Goal: Navigation & Orientation: Find specific page/section

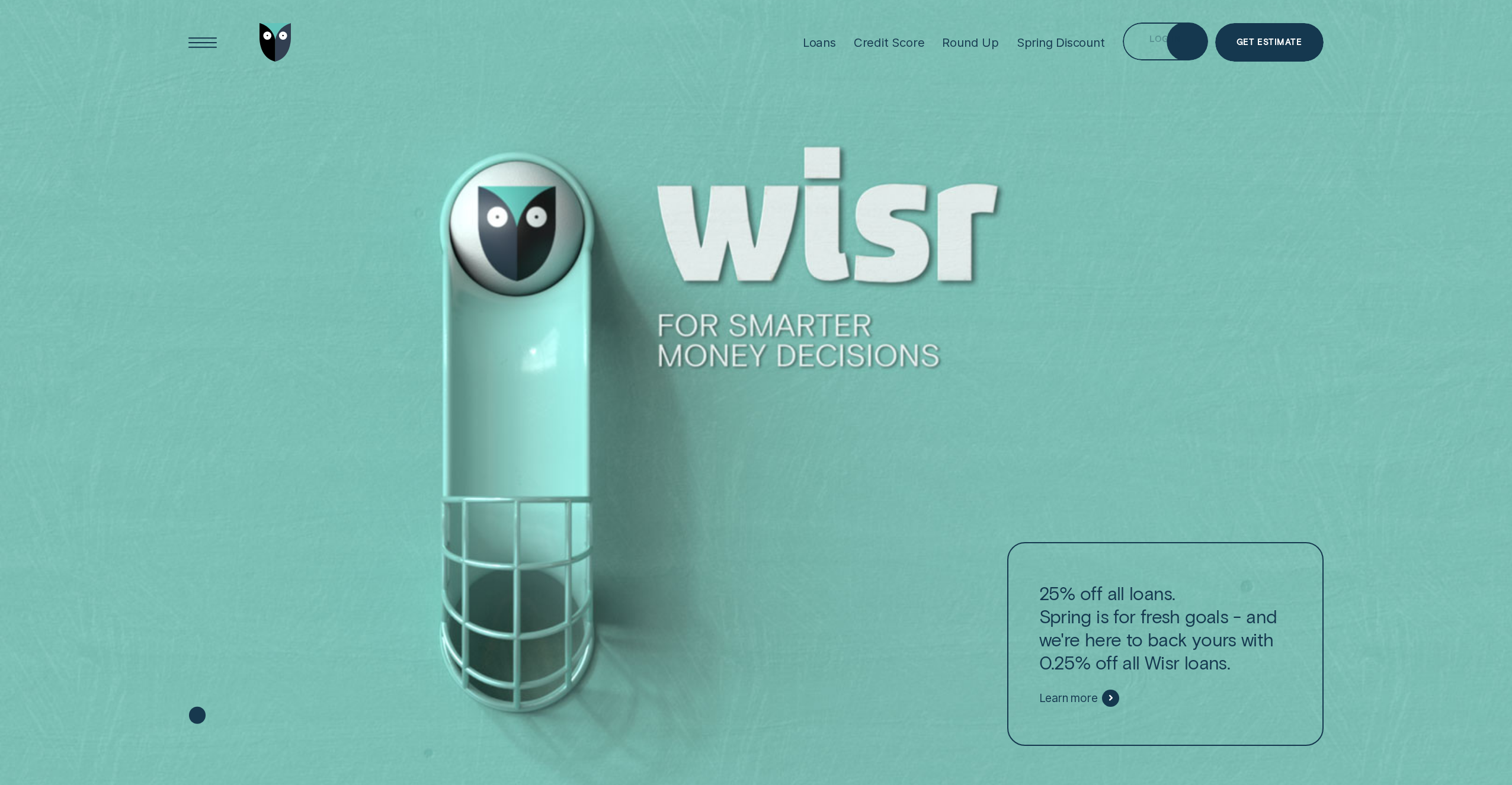
click at [1159, 28] on div "Log in" at bounding box center [1165, 41] width 85 height 38
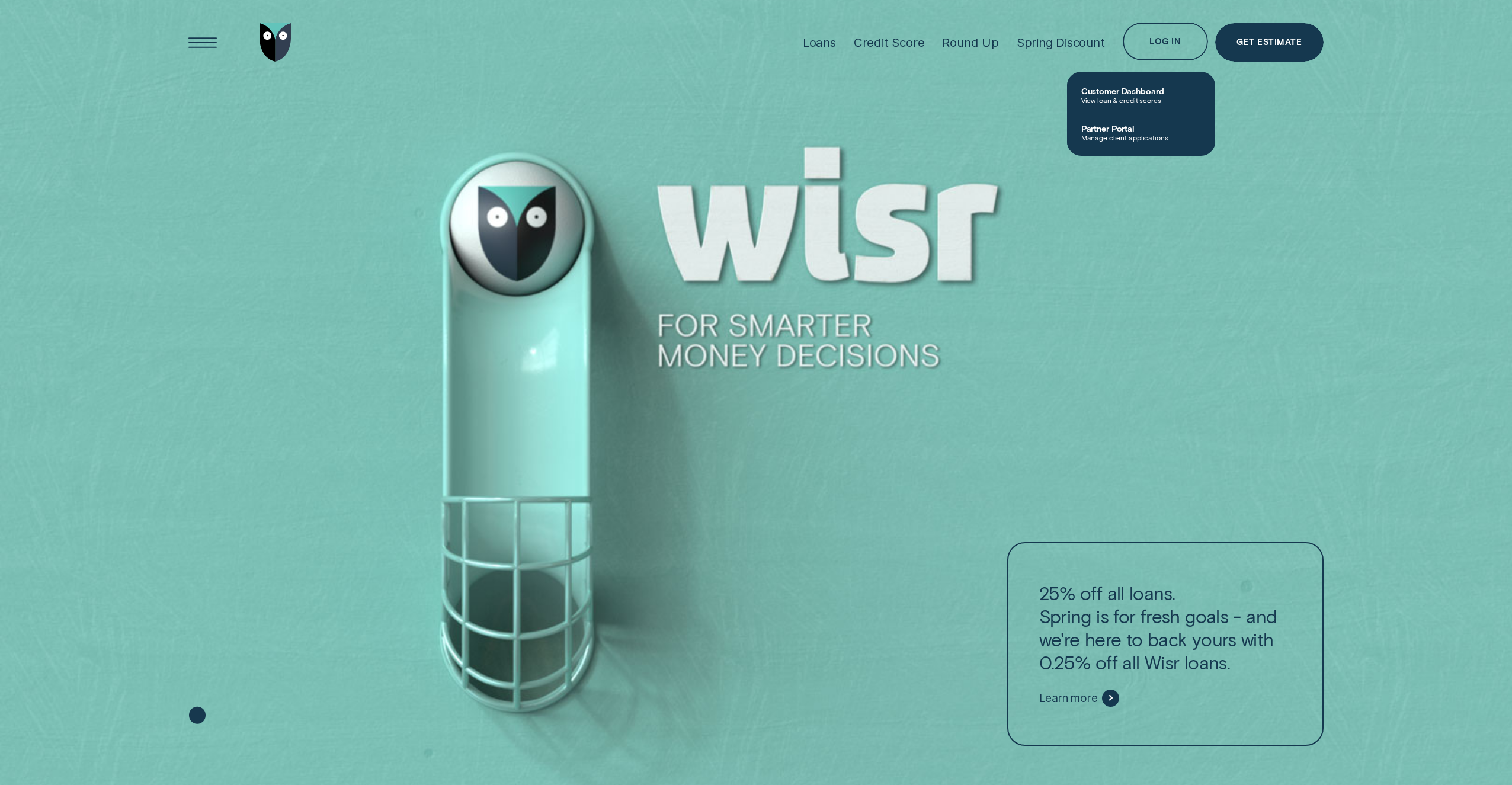
click at [1096, 133] on span "Partner Portal" at bounding box center [1140, 128] width 119 height 10
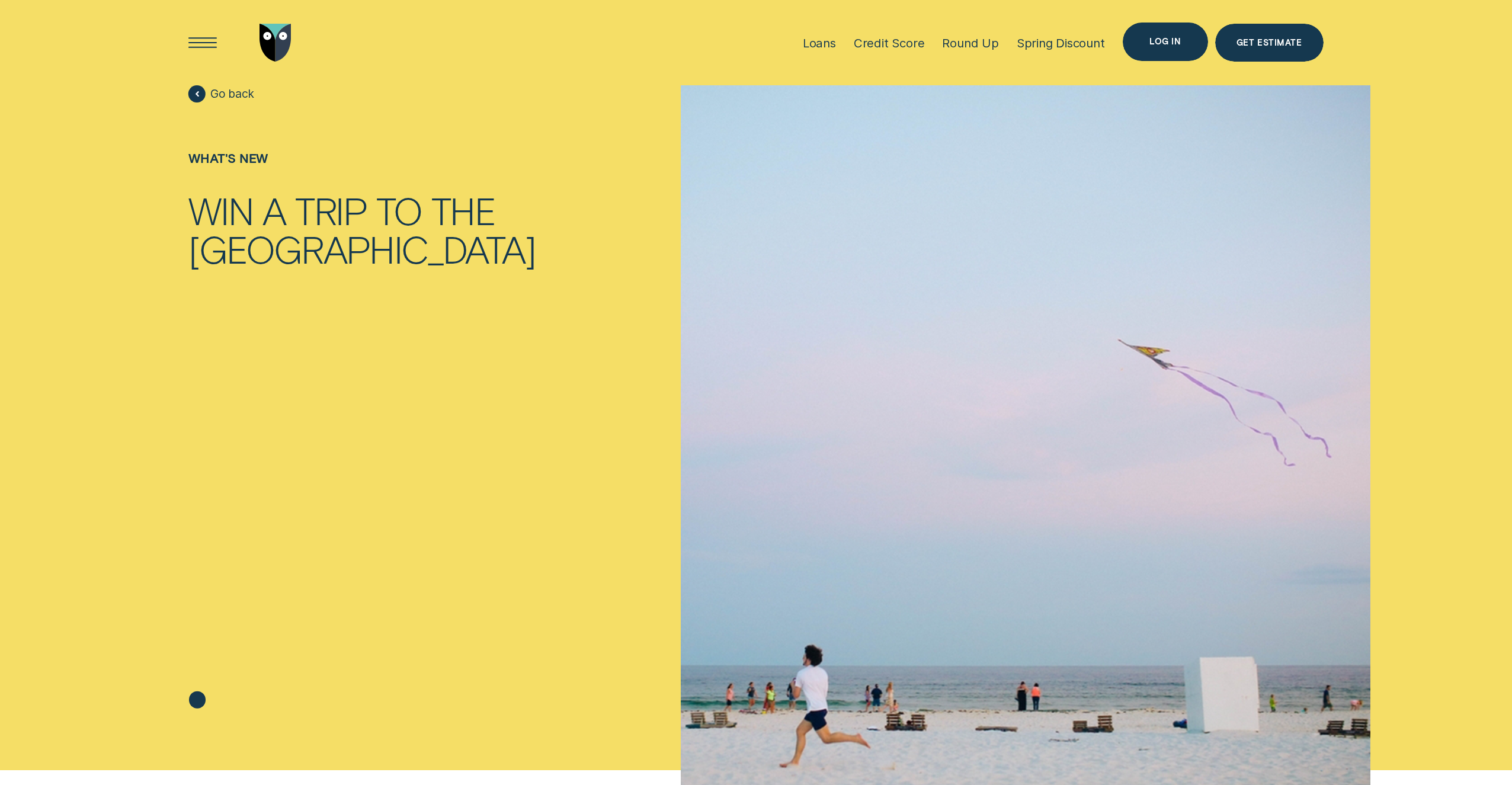
click at [1175, 38] on div "Log in" at bounding box center [1165, 41] width 32 height 7
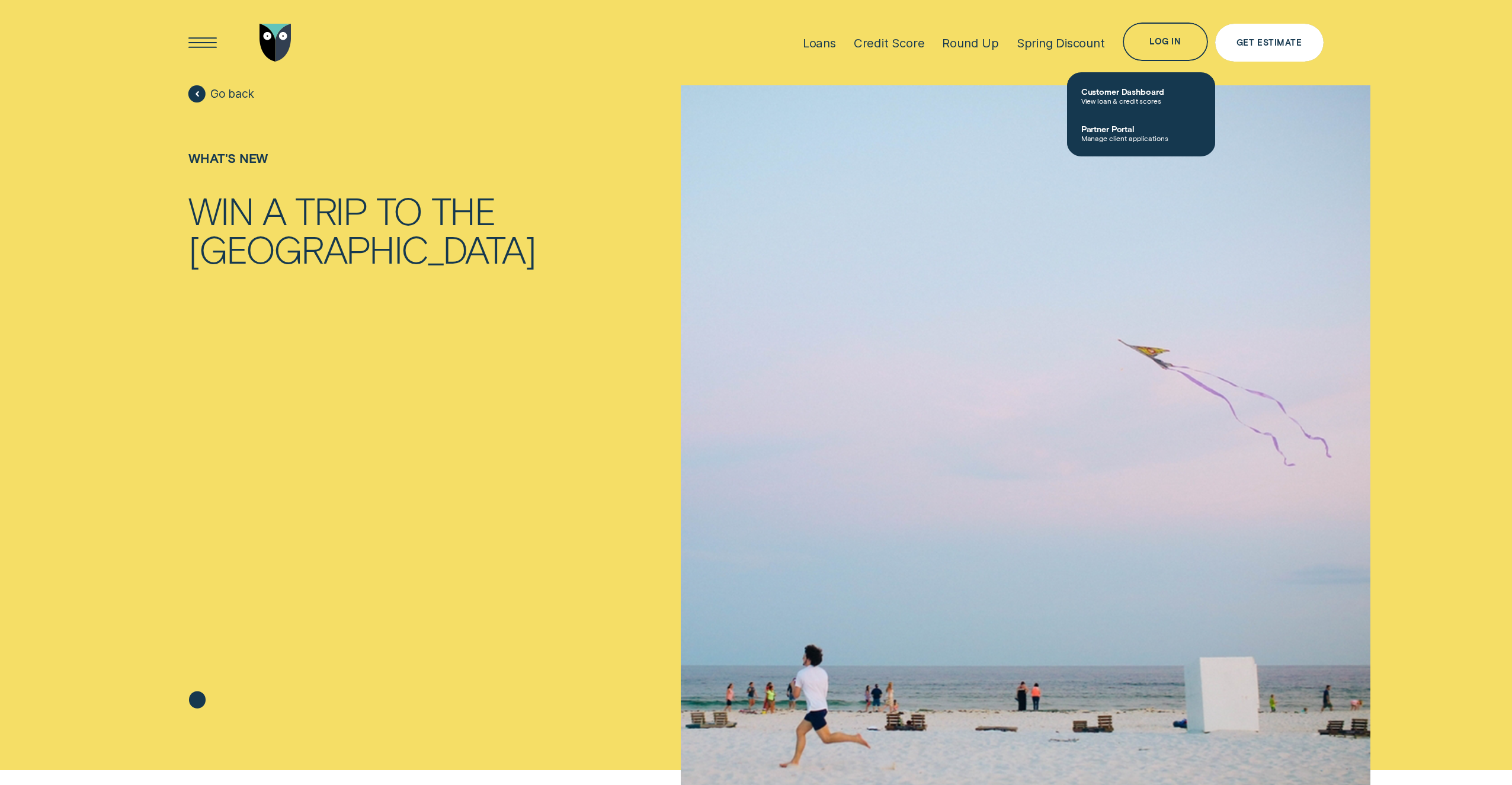
click at [1253, 45] on div "Get Estimate" at bounding box center [1269, 42] width 66 height 7
